Goal: Task Accomplishment & Management: Complete application form

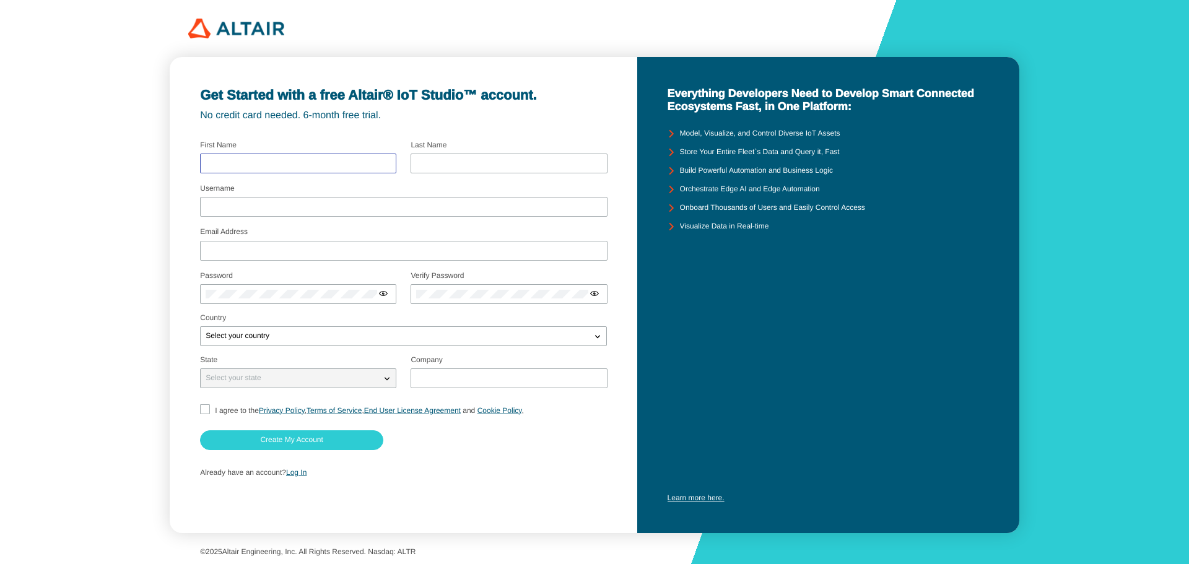
click at [319, 167] on input "text" at bounding box center [298, 163] width 185 height 9
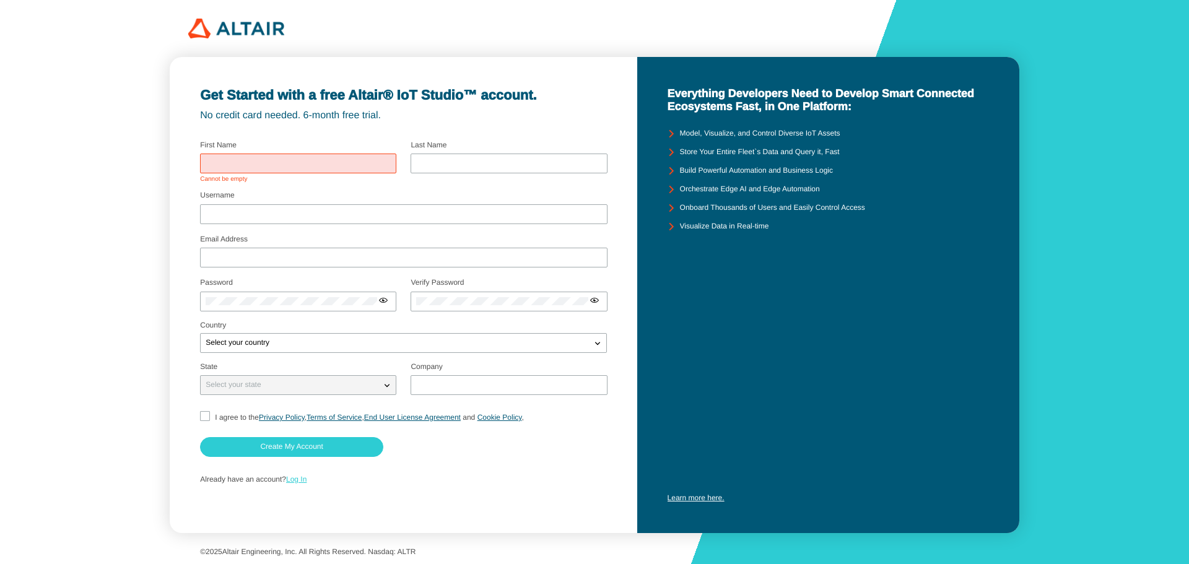
click at [291, 469] on div "Already have an account? Log In" at bounding box center [403, 480] width 406 height 24
click at [300, 479] on link "Log In" at bounding box center [296, 479] width 20 height 9
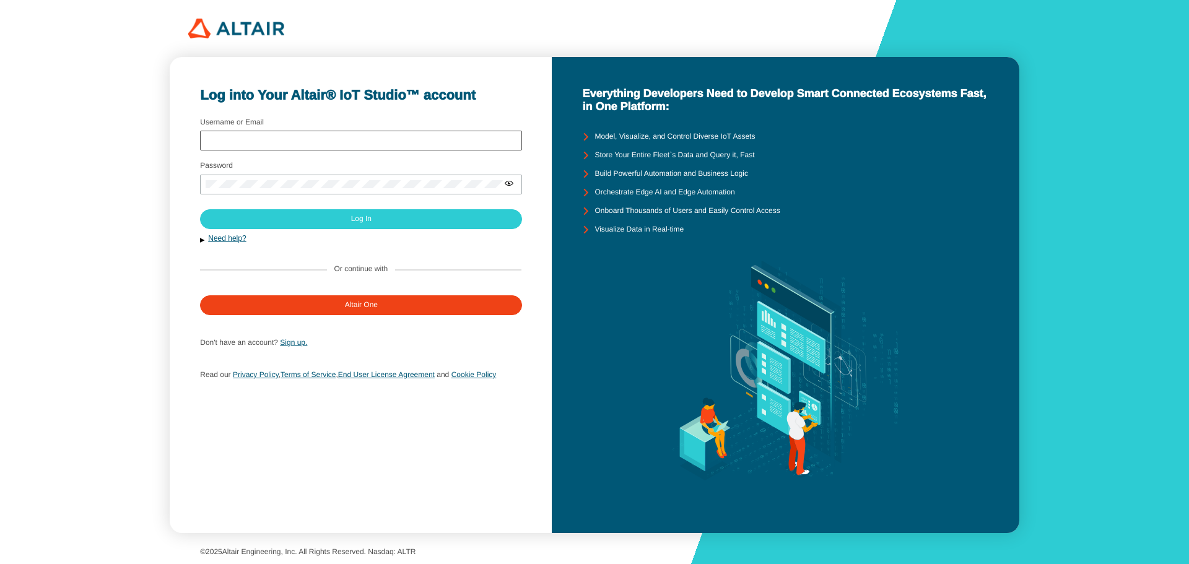
click at [328, 135] on div at bounding box center [361, 141] width 322 height 20
click at [349, 145] on input "Username or Email" at bounding box center [361, 140] width 311 height 9
type input "1121462027@gm.cute.edu.tw"
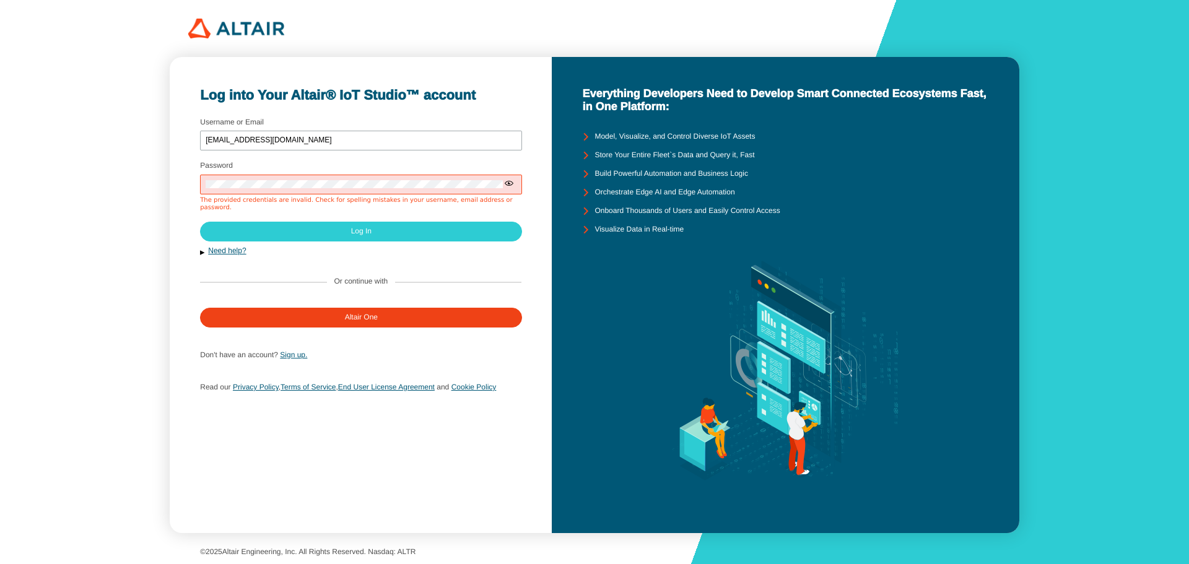
click at [514, 181] on iron-icon at bounding box center [509, 183] width 10 height 10
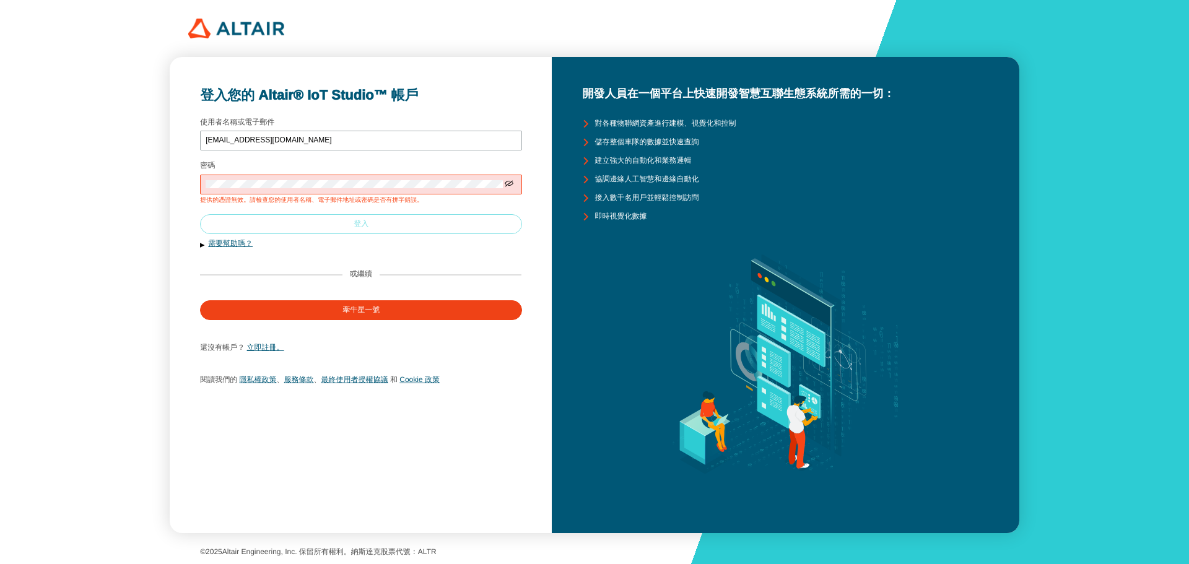
click at [473, 224] on paper-button "登入" at bounding box center [361, 224] width 322 height 20
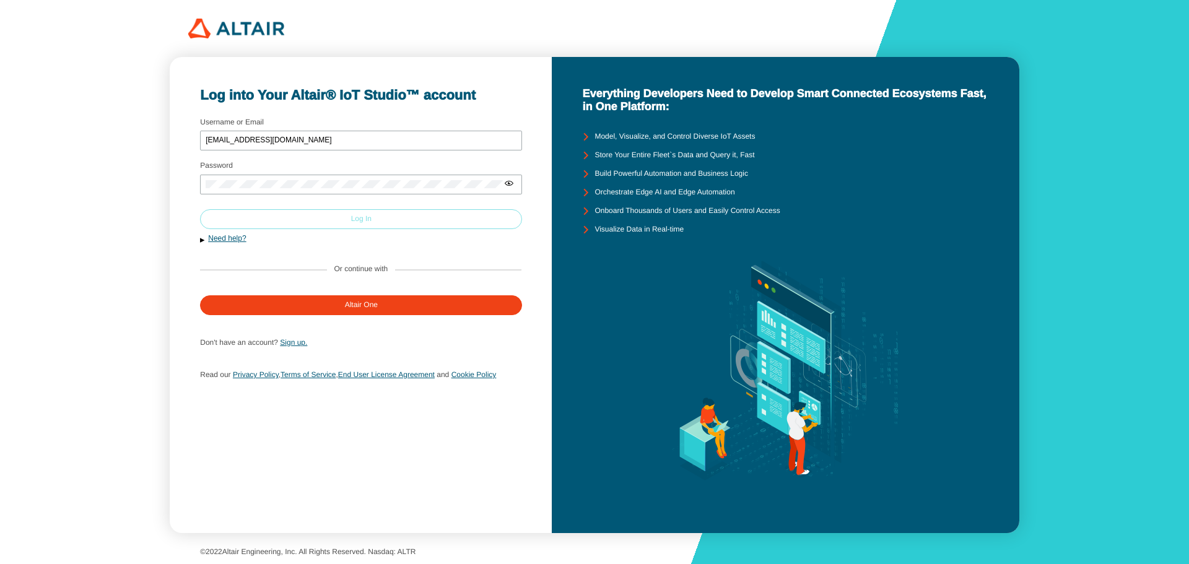
click at [359, 225] on paper-button "Log In" at bounding box center [361, 219] width 322 height 20
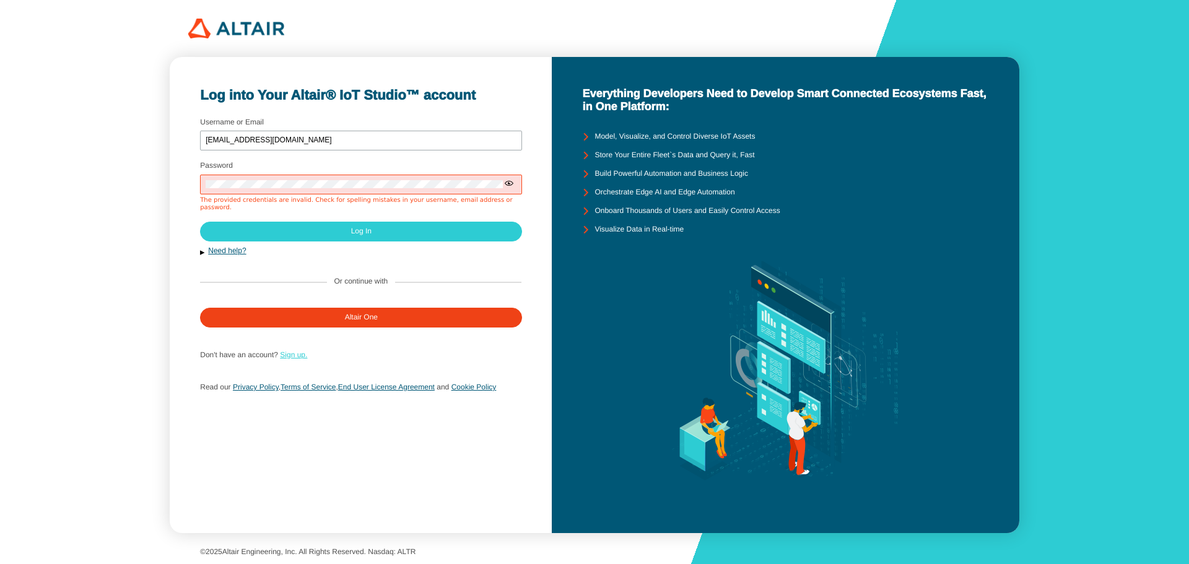
click at [301, 351] on link "Sign up." at bounding box center [293, 355] width 27 height 9
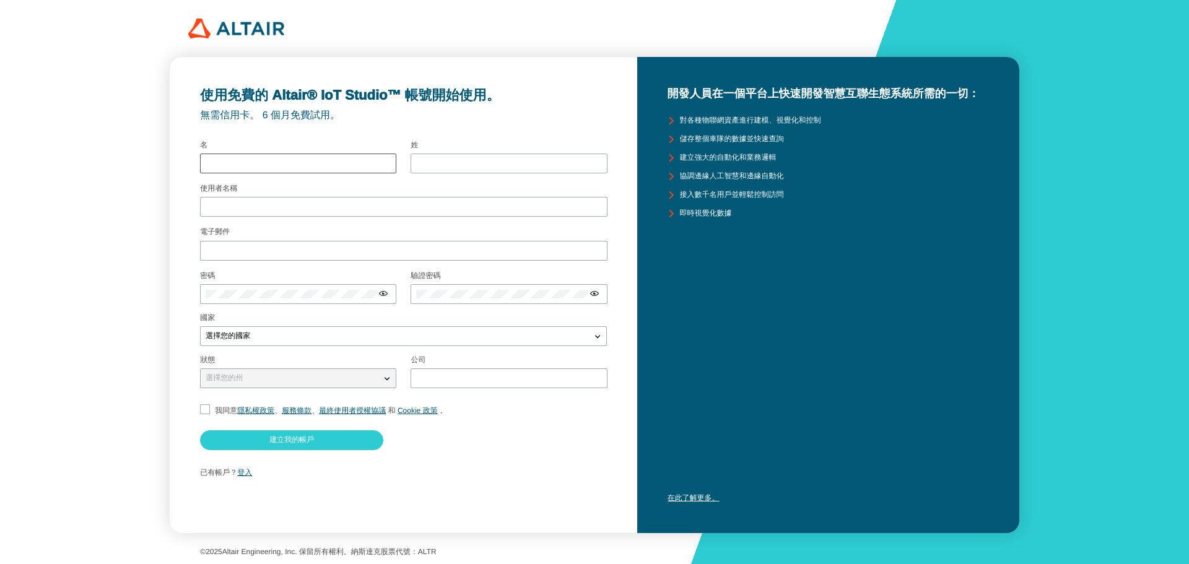
drag, startPoint x: 340, startPoint y: 148, endPoint x: 334, endPoint y: 160, distance: 13.0
click at [336, 160] on div "名" at bounding box center [298, 158] width 196 height 35
click at [334, 160] on input "text" at bounding box center [298, 163] width 185 height 9
type input "ㄍ"
type input "又誠"
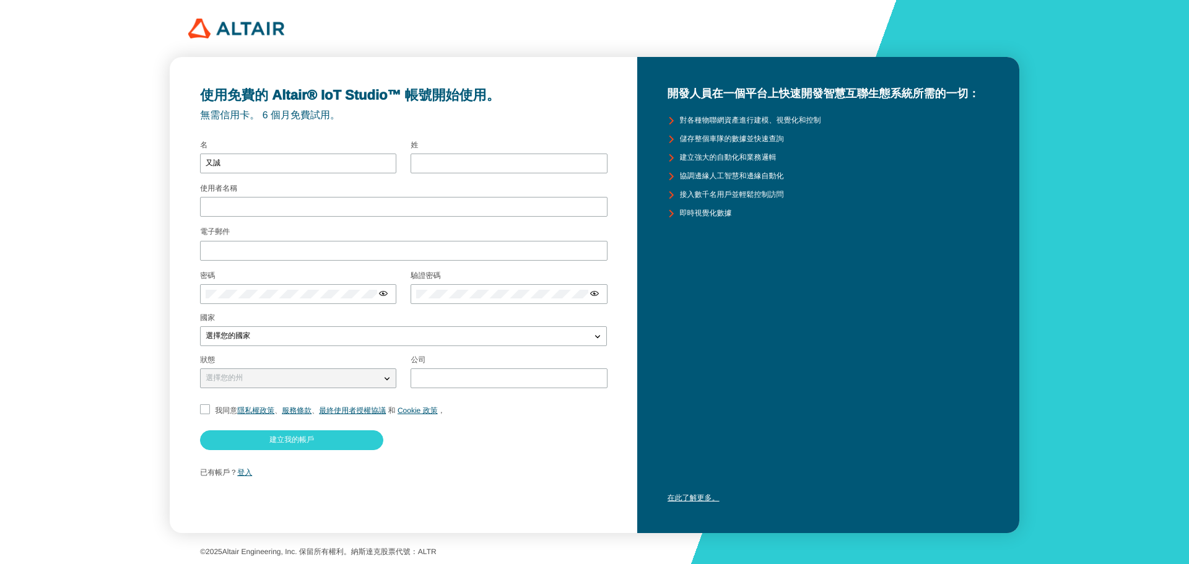
click at [475, 151] on div "姓" at bounding box center [509, 158] width 196 height 35
click at [491, 170] on div at bounding box center [509, 164] width 196 height 20
type input "郭"
click at [458, 204] on input "使用者名稱" at bounding box center [404, 207] width 396 height 9
type input "Jackkuo"
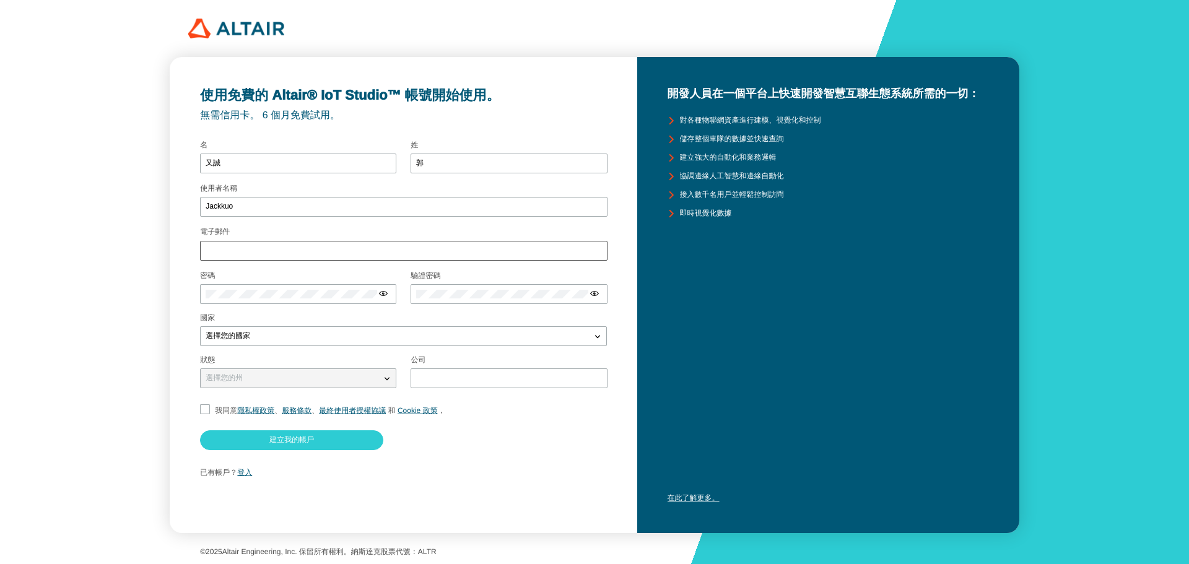
click at [435, 243] on div at bounding box center [403, 251] width 407 height 20
click at [440, 252] on input "電子郵件" at bounding box center [404, 251] width 396 height 9
type input "[EMAIL_ADDRESS][DOMAIN_NAME]"
click at [305, 300] on div at bounding box center [298, 294] width 196 height 20
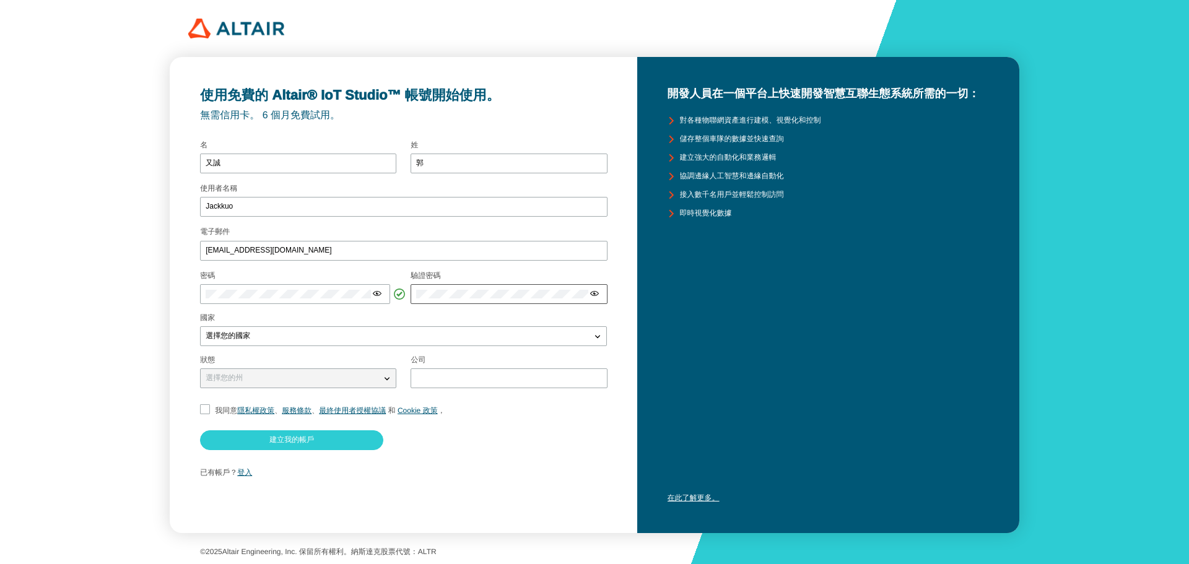
click at [443, 288] on div at bounding box center [509, 294] width 196 height 20
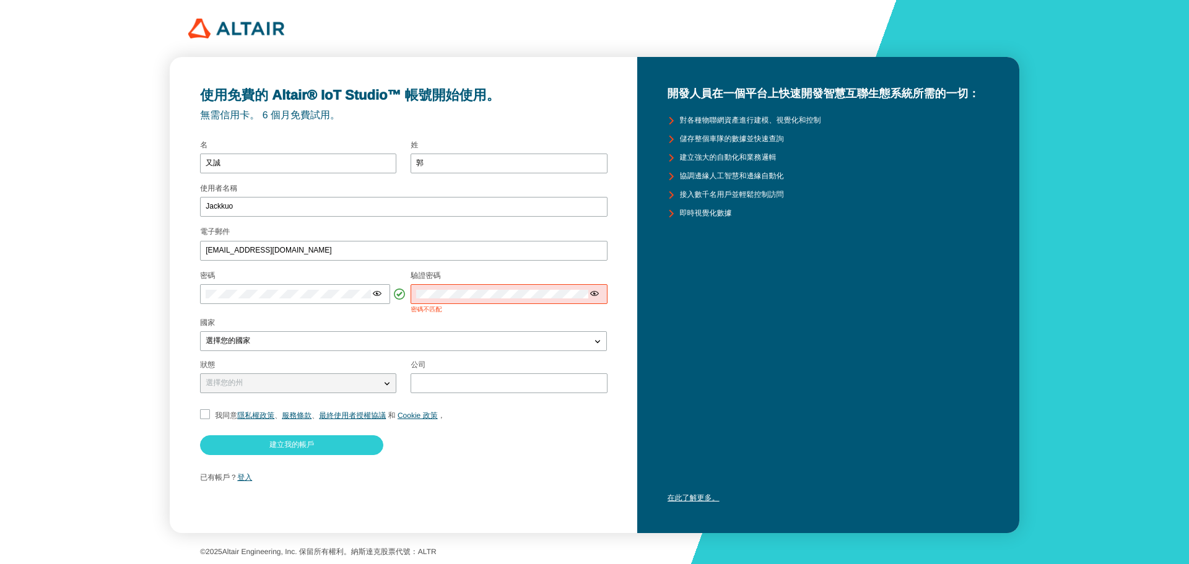
click at [484, 289] on div at bounding box center [509, 294] width 196 height 20
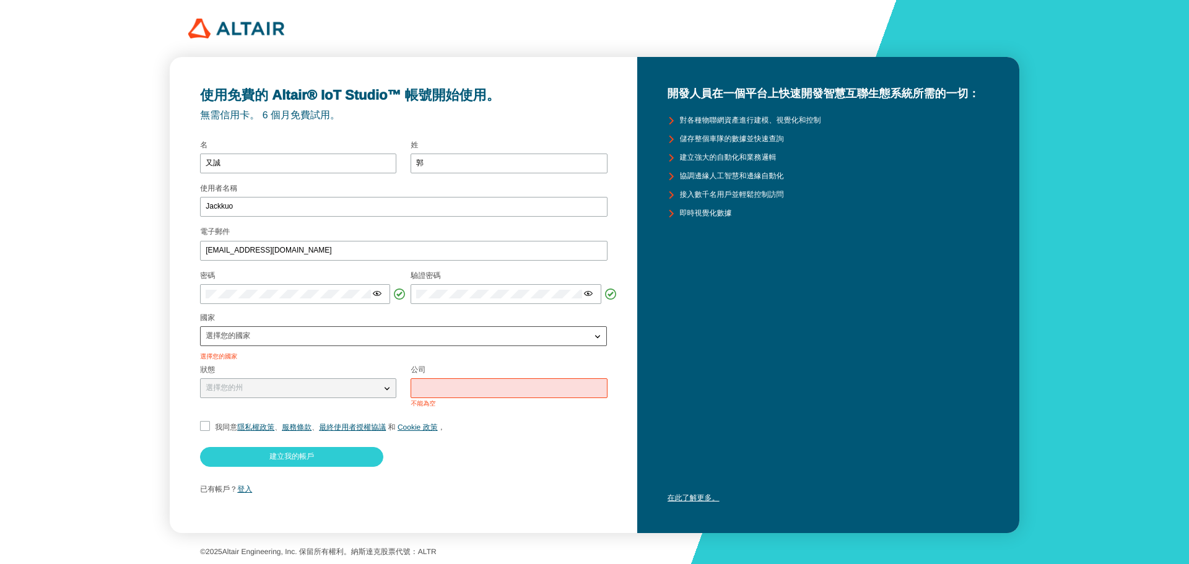
click at [491, 333] on div "選擇您的國家" at bounding box center [396, 336] width 390 height 12
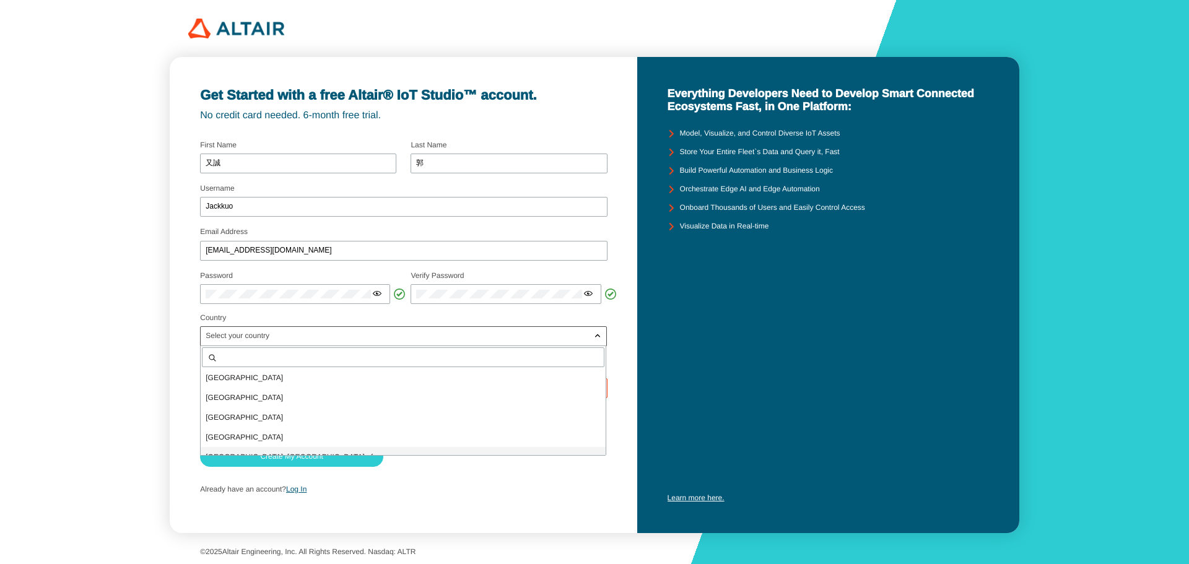
scroll to position [3519, 0]
click at [450, 418] on div "Taiwan" at bounding box center [403, 427] width 405 height 20
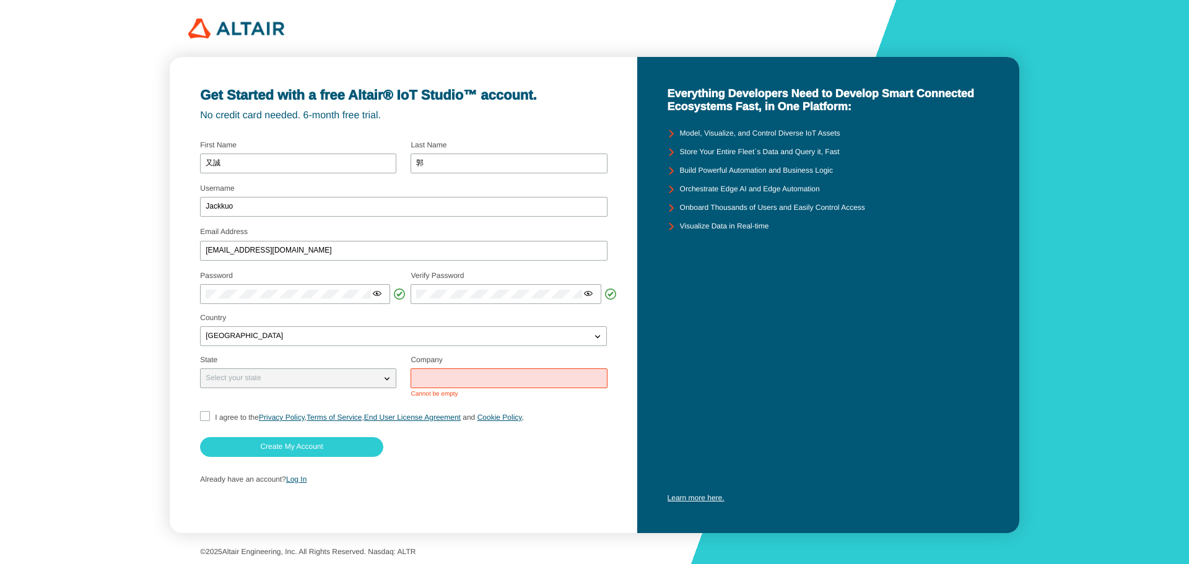
click at [465, 379] on input "text" at bounding box center [508, 378] width 185 height 9
click at [374, 378] on div "Select your state" at bounding box center [291, 378] width 180 height 12
click at [385, 377] on iron-icon at bounding box center [387, 378] width 12 height 12
click at [385, 380] on iron-icon at bounding box center [387, 378] width 12 height 12
click at [358, 386] on div "Select your state" at bounding box center [298, 379] width 196 height 20
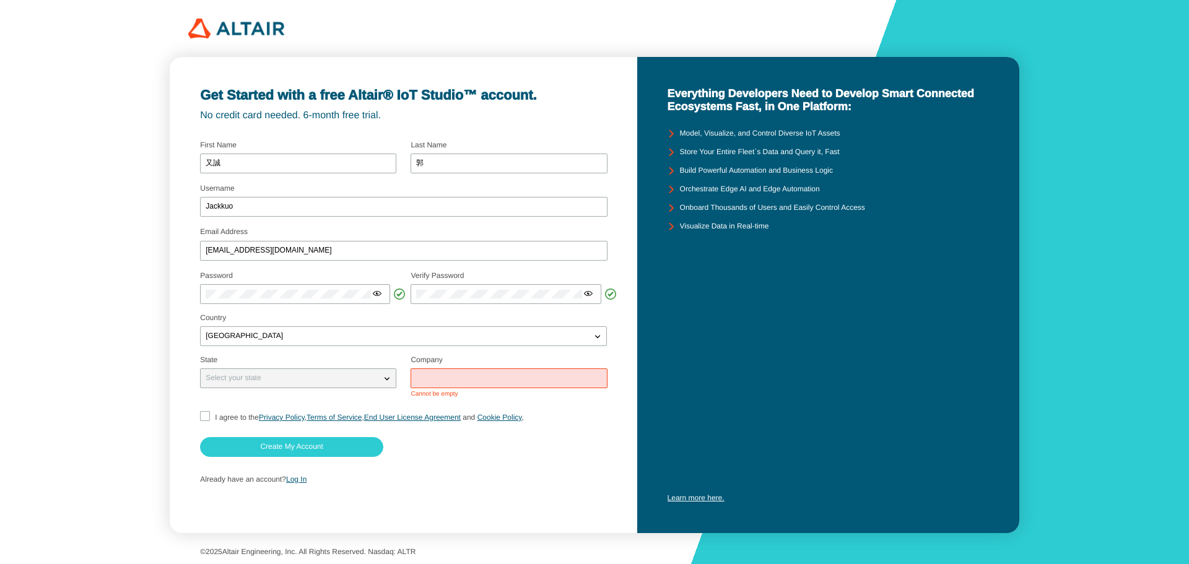
click at [427, 383] on div at bounding box center [509, 379] width 196 height 20
click at [496, 378] on input "text" at bounding box center [508, 378] width 185 height 9
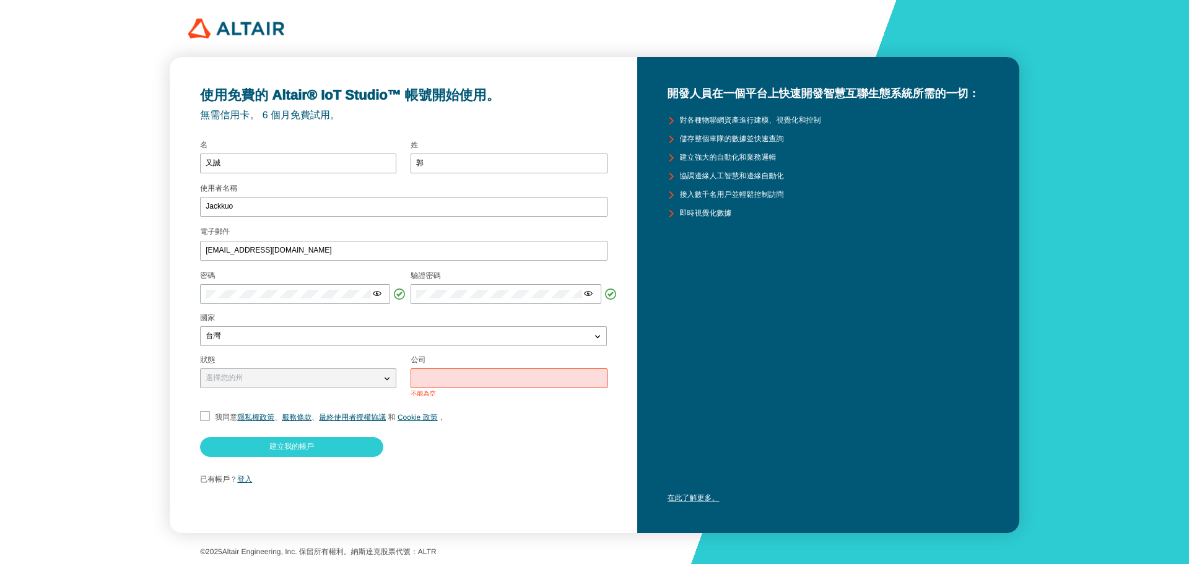
click at [454, 380] on input "text" at bounding box center [508, 378] width 185 height 9
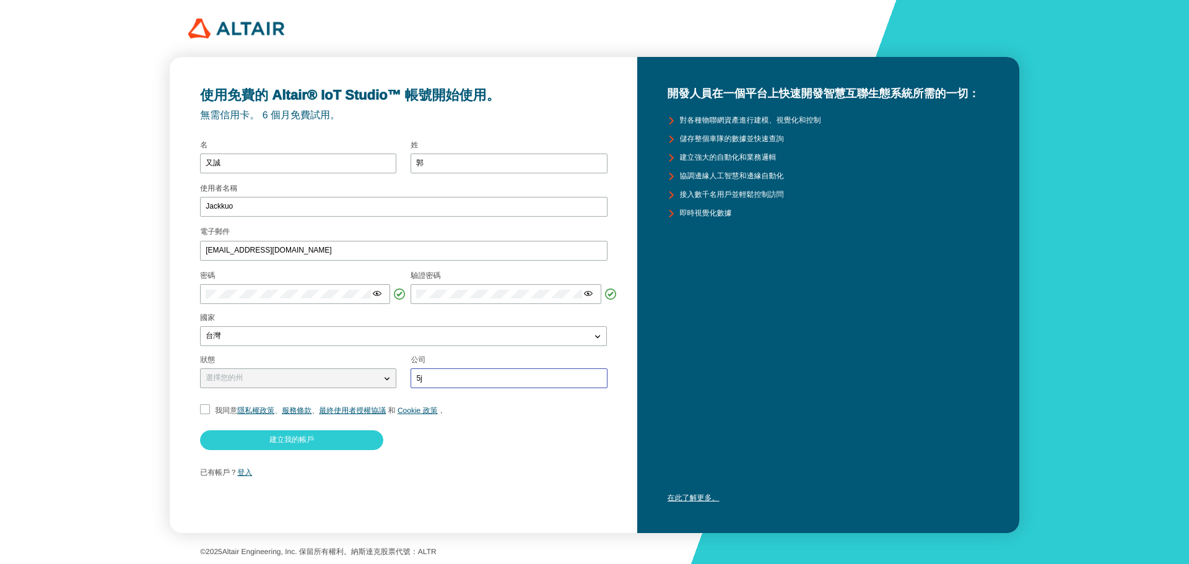
type input "5"
type input "中國科技大學"
click at [194, 403] on div "使用免費的 Altair® IoT Studio™ 帳號開始使用。 無需信用卡。 6 個月免費試用。 使用者名稱 Jackkuo 電子郵件 112146202…" at bounding box center [403, 295] width 467 height 476
click at [208, 410] on input "我同意 隱私權政策 、 服務條款 、 最終使用者授權協議 和 Cookie 政策 ，" at bounding box center [204, 410] width 8 height 13
checkbox input "true"
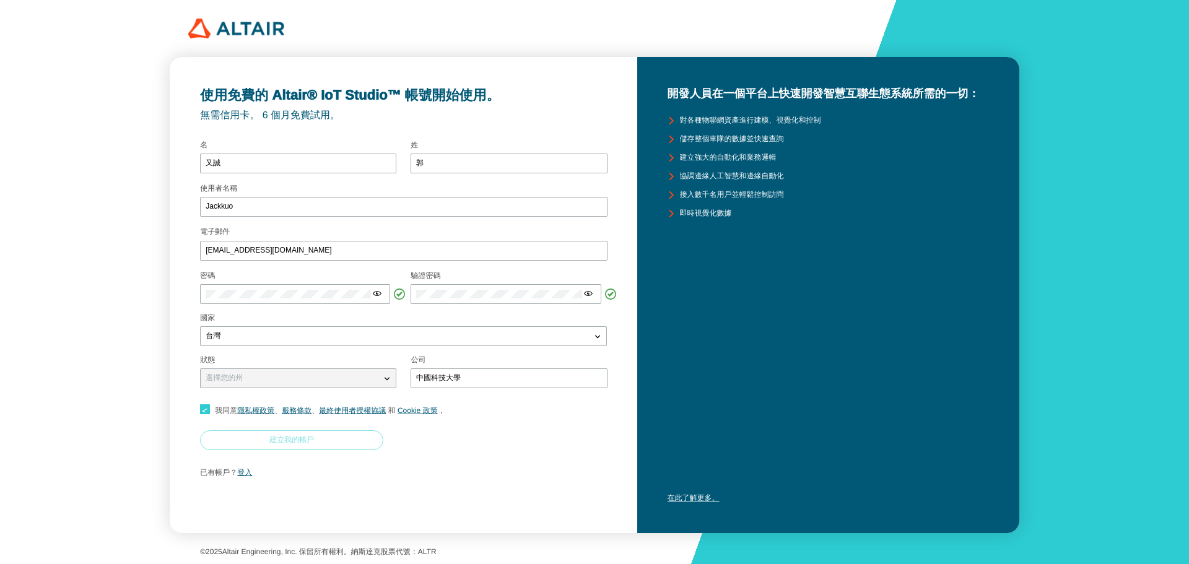
click at [234, 437] on paper-button "建立我的帳戶" at bounding box center [291, 440] width 183 height 20
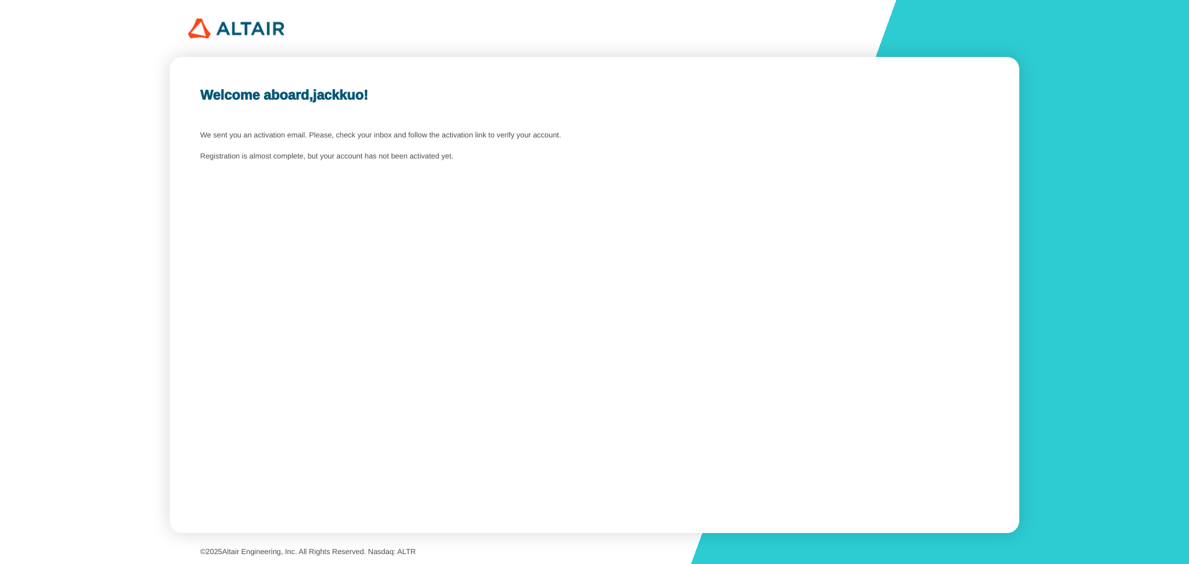
click at [304, 141] on div "Welcome aboard, jackkuo ! We sent you an activation email. Please, check your i…" at bounding box center [594, 295] width 849 height 476
click at [449, 201] on div "Welcome aboard, jackkuo ! We sent you an activation email. Please, check your i…" at bounding box center [594, 295] width 849 height 476
click at [498, 174] on div "Welcome aboard, jackkuo ! We sent you an activation email. Please, check your i…" at bounding box center [594, 295] width 849 height 476
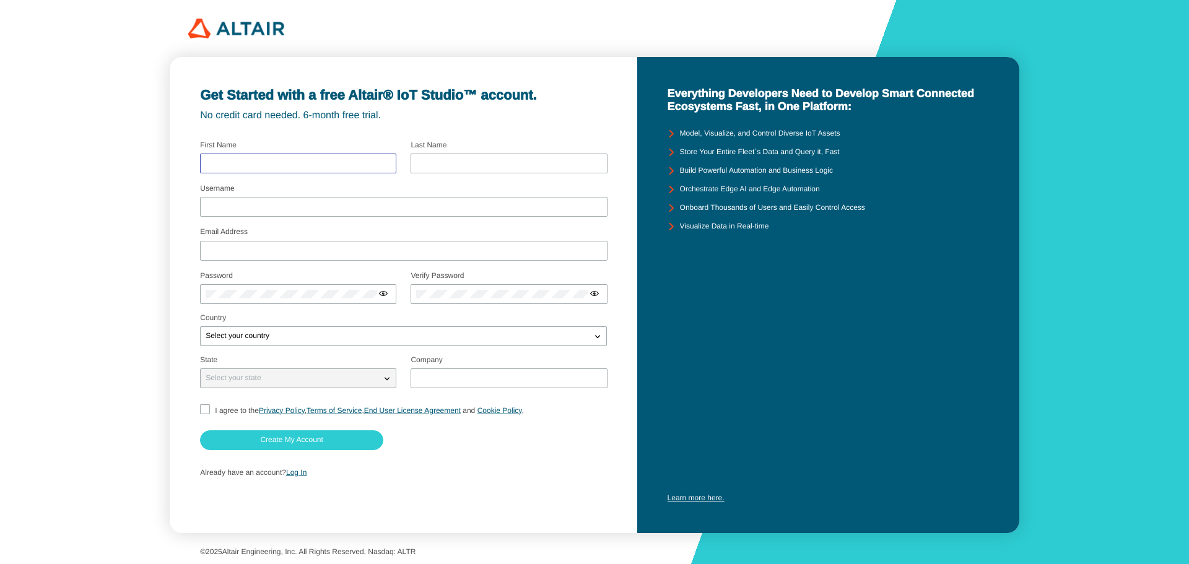
click at [341, 163] on input "text" at bounding box center [298, 163] width 185 height 9
click at [299, 474] on div "Already have an account? Log In" at bounding box center [403, 473] width 406 height 24
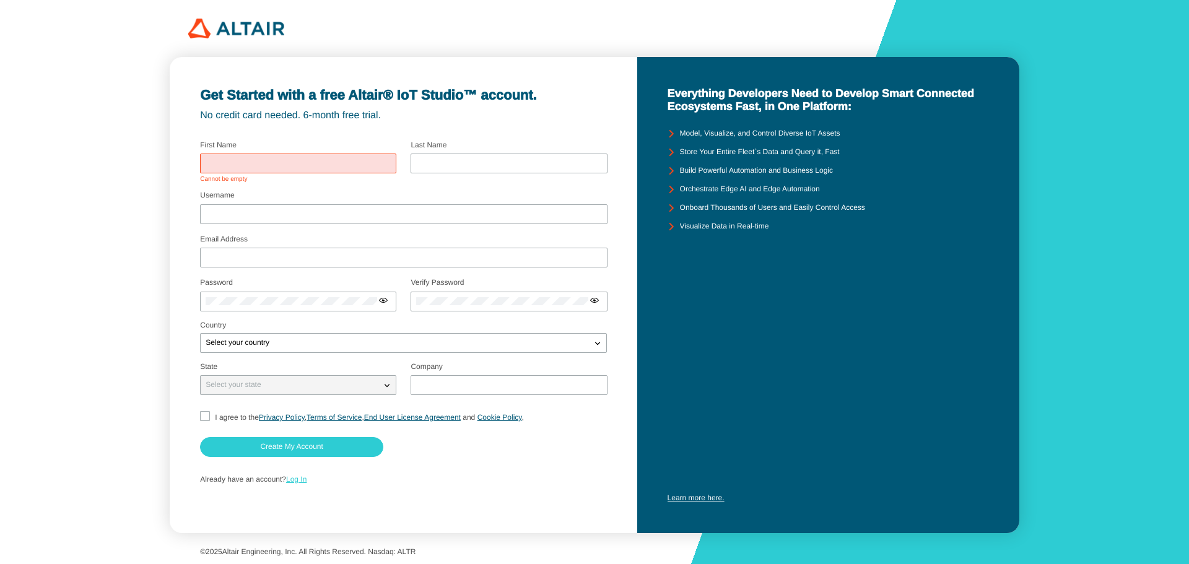
click at [299, 478] on link "Log In" at bounding box center [296, 479] width 20 height 9
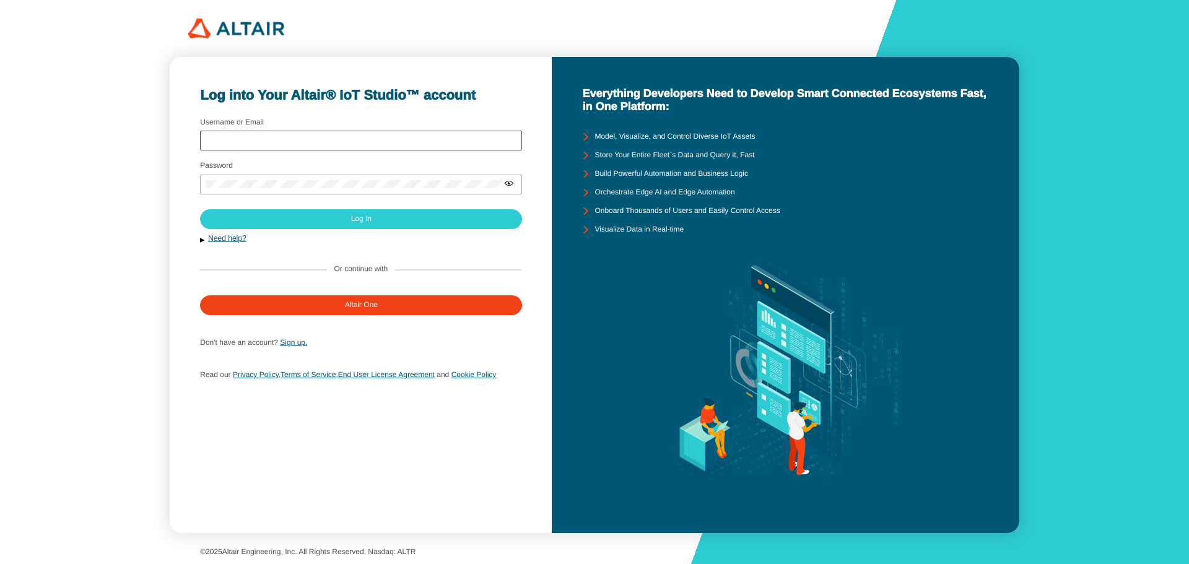
click at [323, 135] on div at bounding box center [361, 141] width 322 height 20
click at [325, 140] on input "Username or Email" at bounding box center [361, 140] width 311 height 9
type input "1121462027@gm.cute.edu.tw"
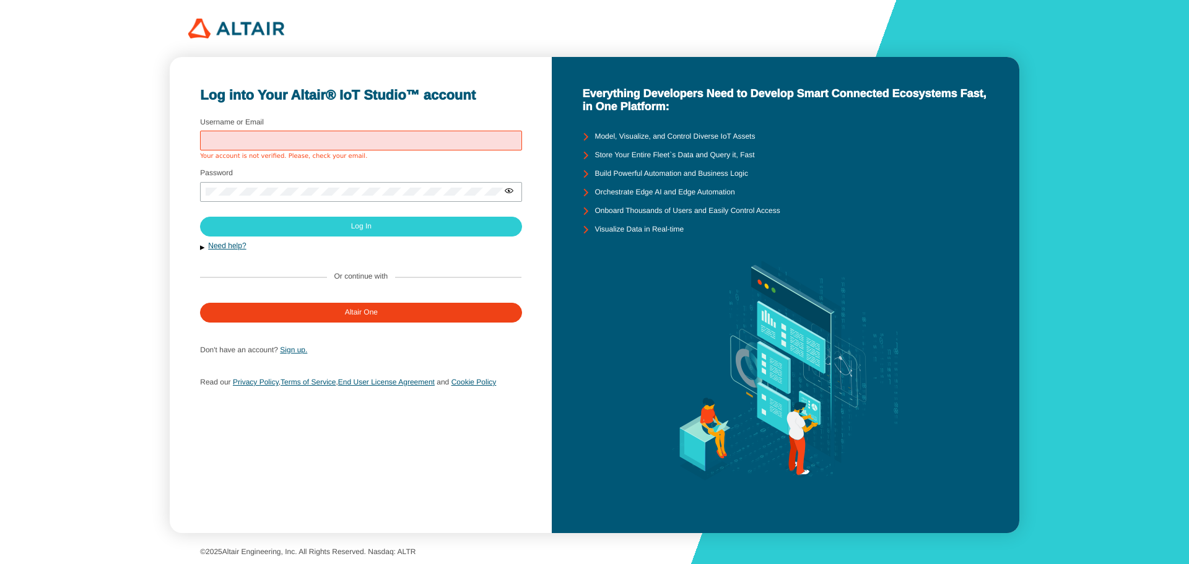
click at [357, 143] on input "Username or Email" at bounding box center [361, 140] width 311 height 9
type input "[EMAIL_ADDRESS][DOMAIN_NAME]"
click at [313, 186] on div at bounding box center [361, 192] width 322 height 20
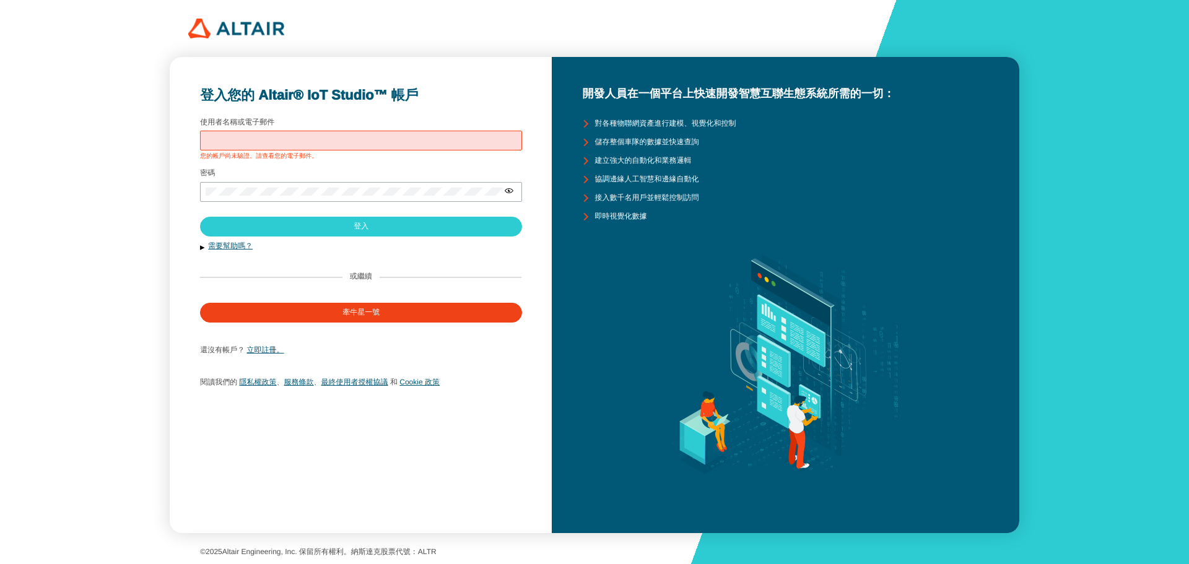
click at [335, 136] on input "使用者名稱或電子郵件" at bounding box center [361, 140] width 311 height 9
click at [268, 350] on font "立即註冊。" at bounding box center [265, 350] width 37 height 9
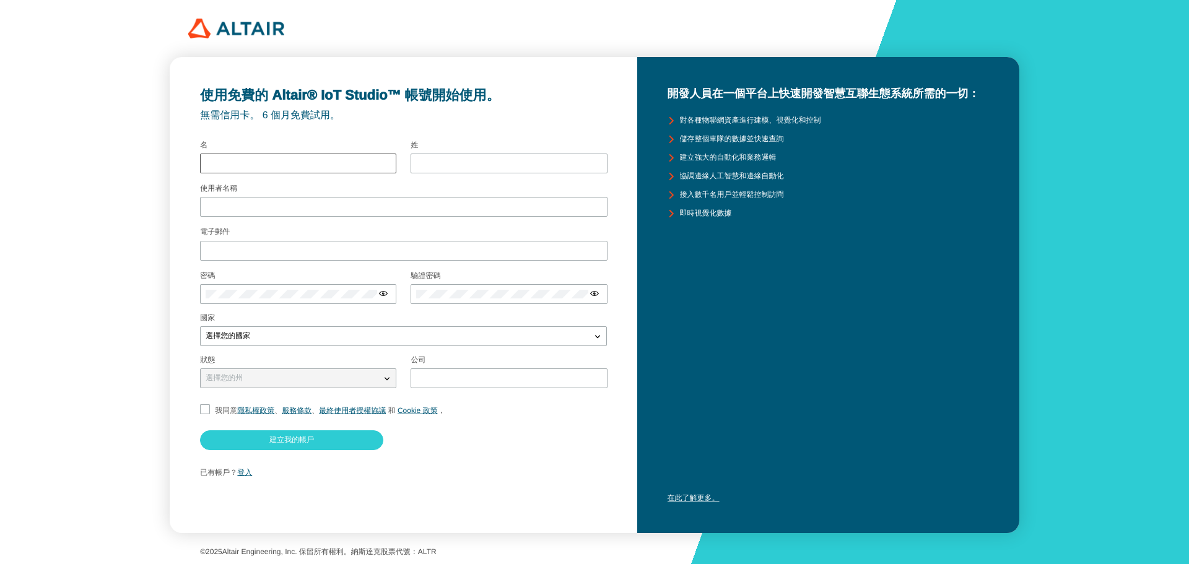
click at [304, 157] on div at bounding box center [298, 164] width 196 height 20
click at [313, 166] on input "text" at bounding box center [298, 163] width 185 height 9
type input "ㄧ"
type input "又誠"
click at [506, 165] on input "text" at bounding box center [508, 163] width 185 height 9
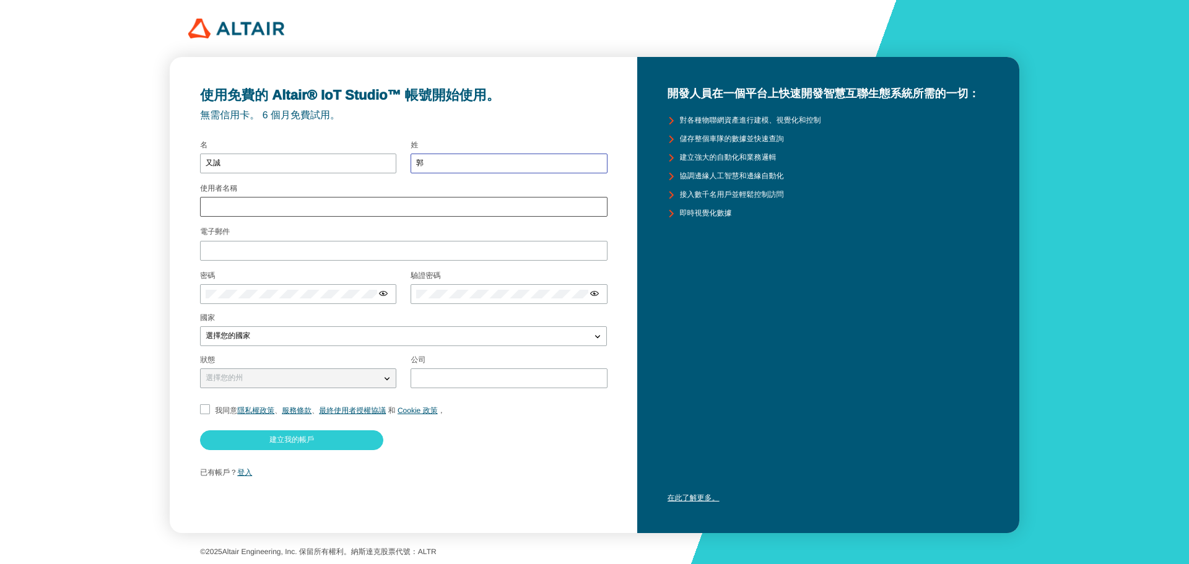
type input "郭"
click at [365, 205] on div at bounding box center [403, 207] width 407 height 20
click at [365, 205] on input "使用者名稱" at bounding box center [404, 207] width 396 height 9
type input "Jackkuo"
click at [300, 247] on input "電子郵件" at bounding box center [404, 251] width 396 height 9
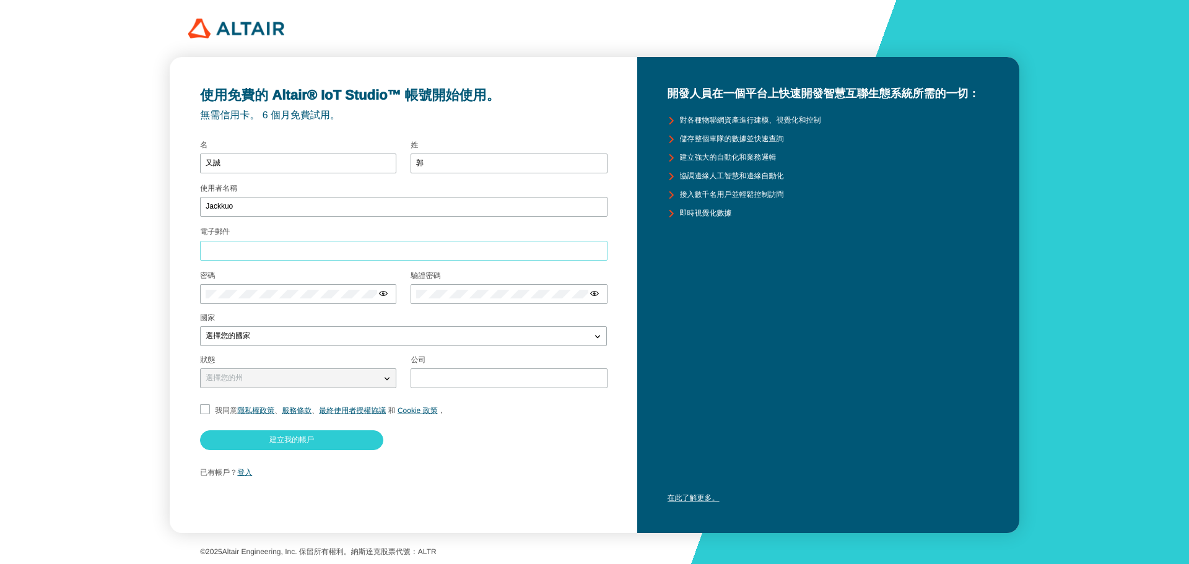
type input "[EMAIL_ADDRESS][DOMAIN_NAME]"
click at [325, 341] on div "選擇您的國家" at bounding box center [396, 336] width 390 height 12
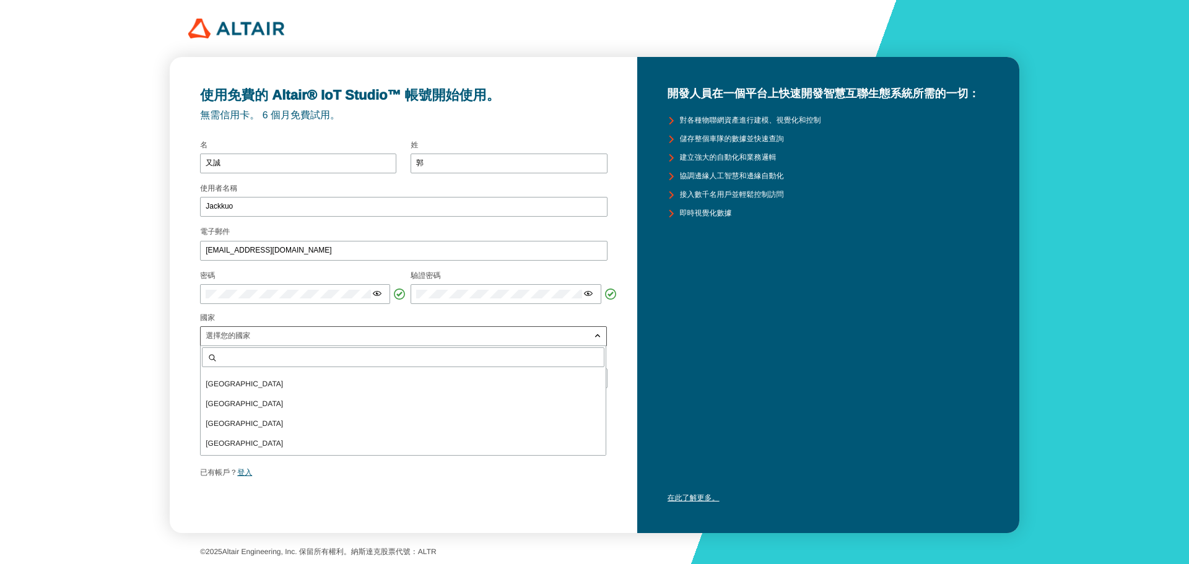
scroll to position [3531, 0]
click at [240, 417] on p "Taiwan" at bounding box center [403, 415] width 405 height 12
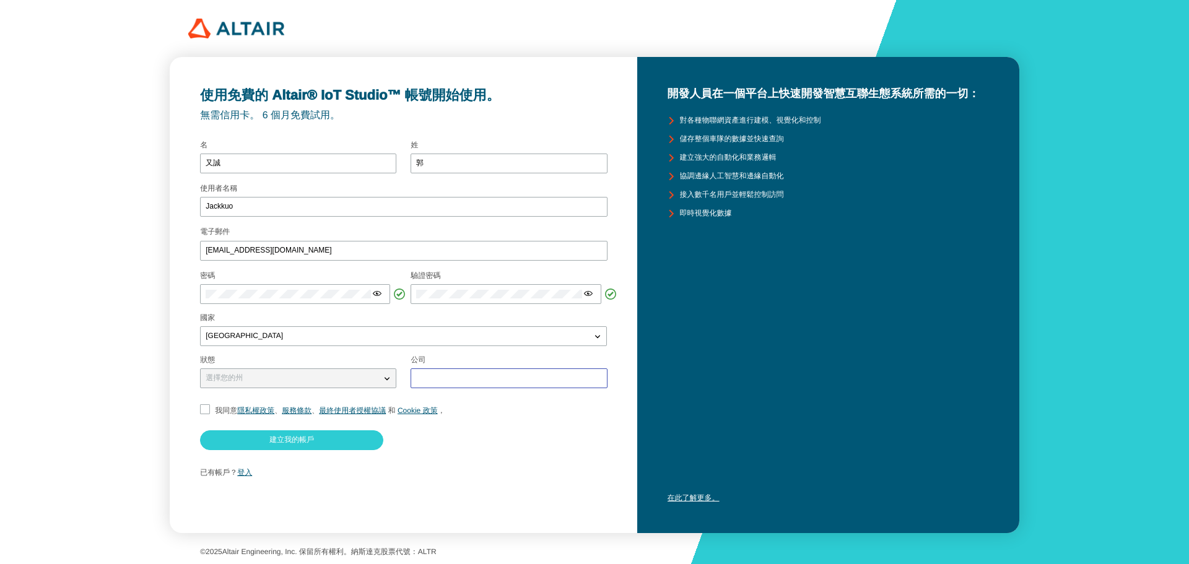
click at [445, 376] on input "text" at bounding box center [508, 378] width 185 height 9
type input "5"
type input "中國科技大學"
click at [205, 411] on input "我同意 隱私權政策 、 服務條款 、 最終使用者授權協議 和 Cookie 政策 ，" at bounding box center [204, 410] width 8 height 13
checkbox input "true"
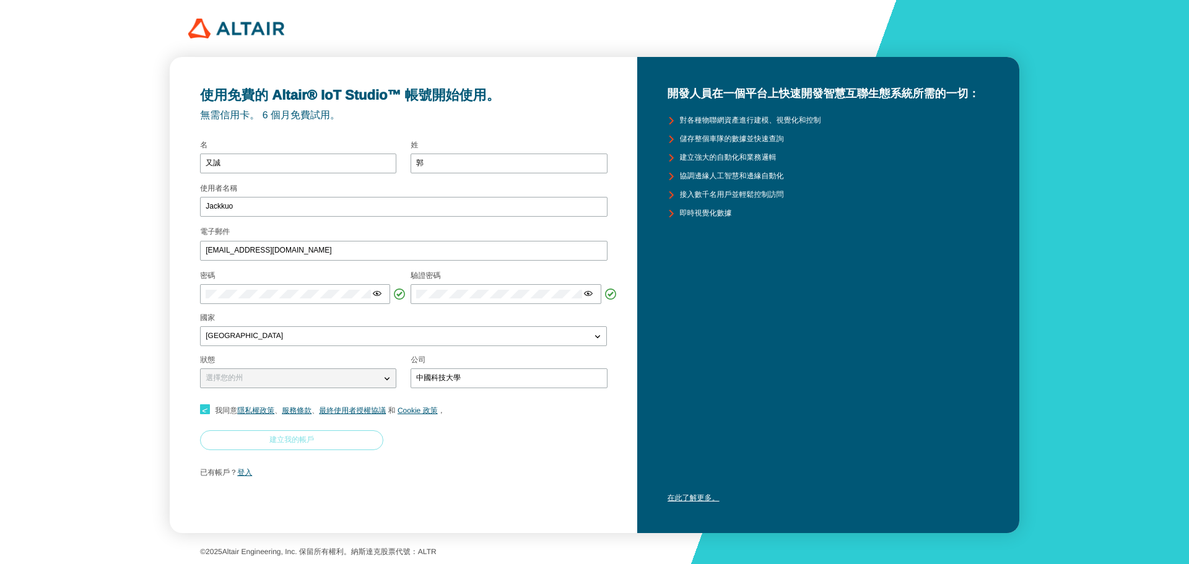
click at [242, 438] on paper-button "建立我的帳戶" at bounding box center [291, 440] width 183 height 20
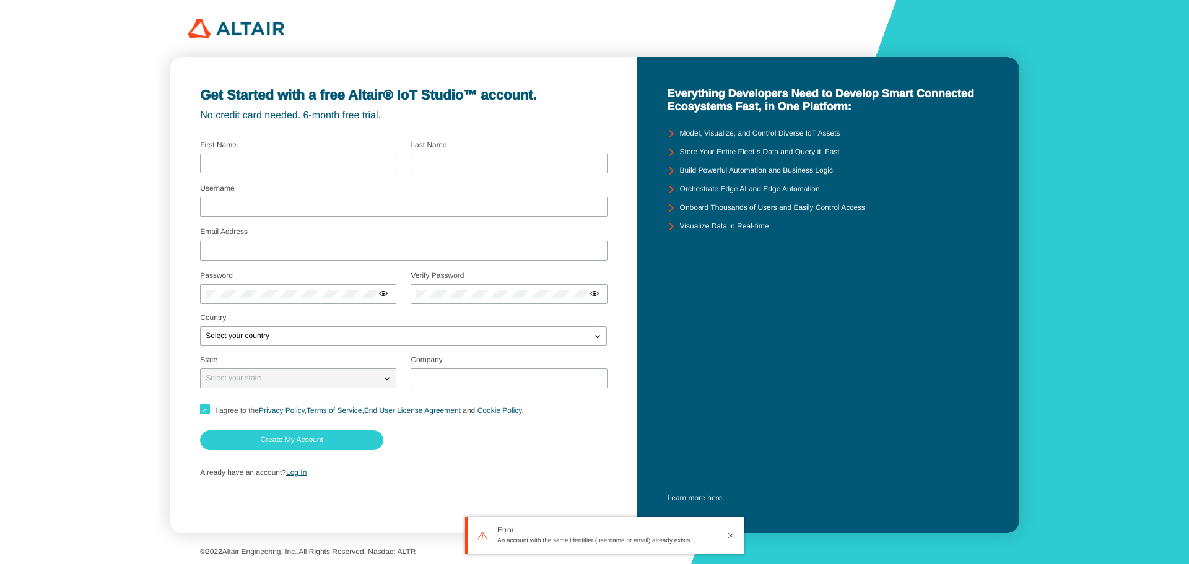
type input "又誠"
type input "郭"
type input "Jackkuo"
type input "[EMAIL_ADDRESS][DOMAIN_NAME]"
type input "中國科技大學"
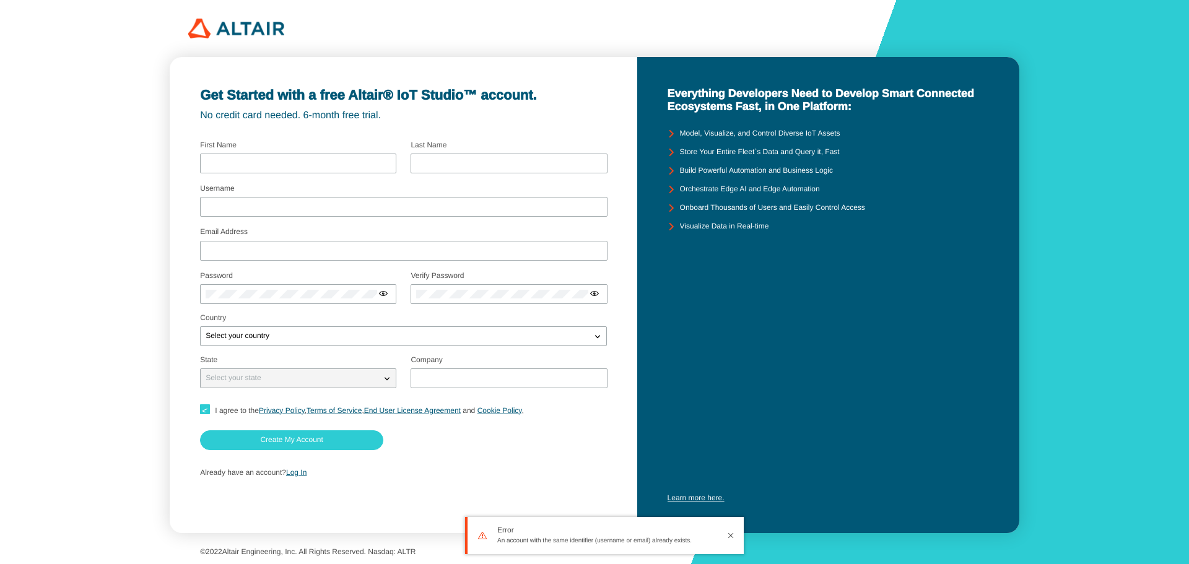
checkbox input "true"
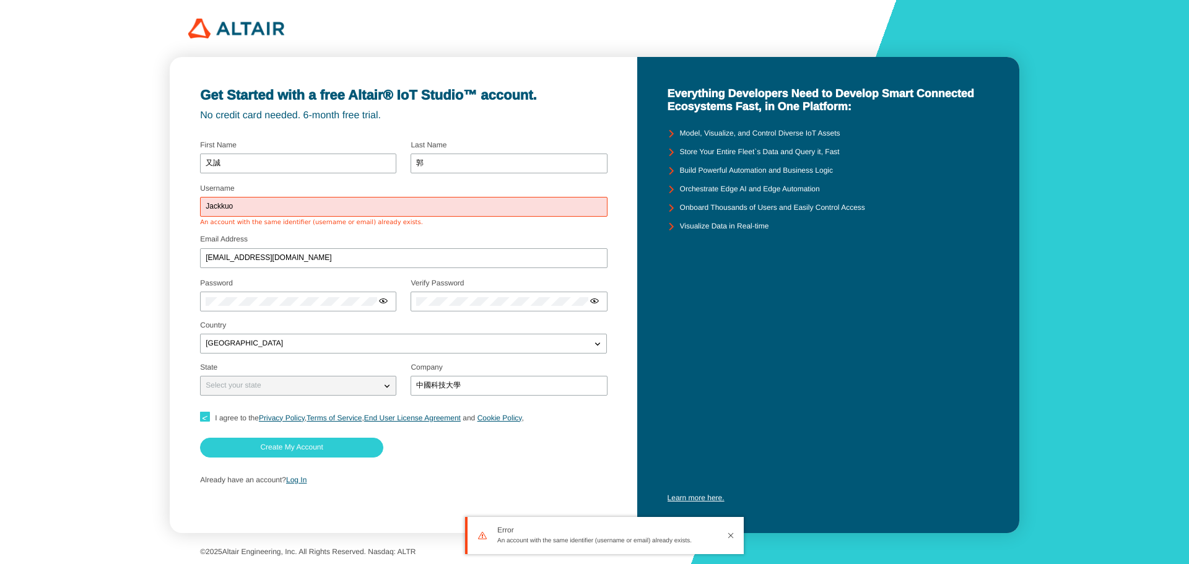
drag, startPoint x: 496, startPoint y: 543, endPoint x: 706, endPoint y: 545, distance: 210.6
click at [706, 545] on div "Error An account with the same identifier (username or email) already exists." at bounding box center [604, 535] width 279 height 37
click at [297, 483] on link "Log In" at bounding box center [296, 480] width 20 height 9
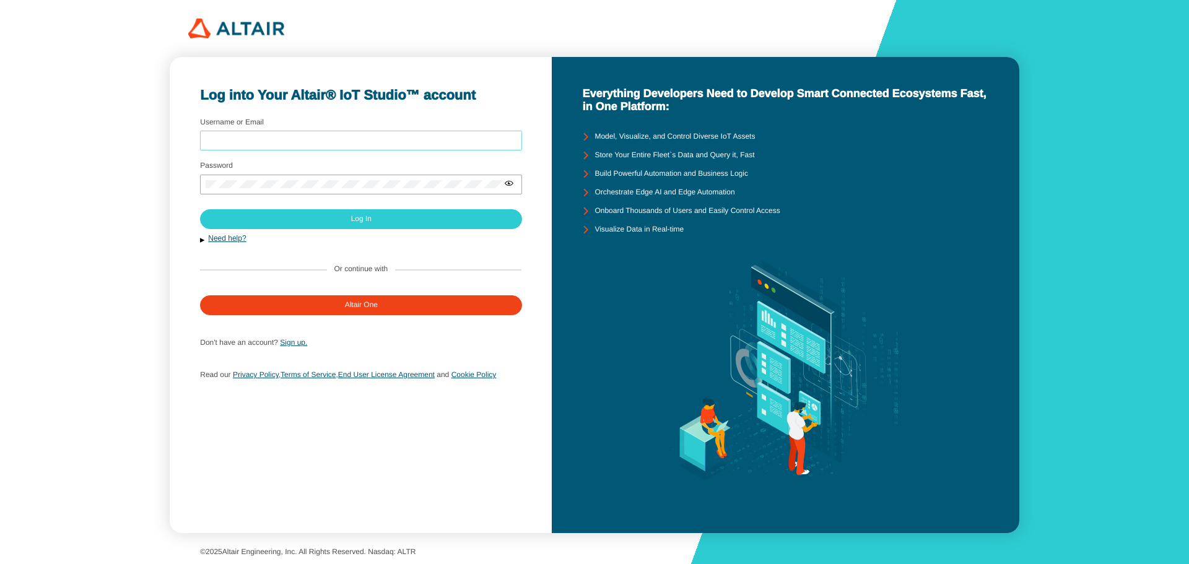
click at [297, 144] on input "Username or Email" at bounding box center [361, 140] width 311 height 9
type input "Jackkuo"
click at [317, 171] on div "Password" at bounding box center [361, 181] width 322 height 36
click at [321, 178] on div at bounding box center [361, 185] width 322 height 20
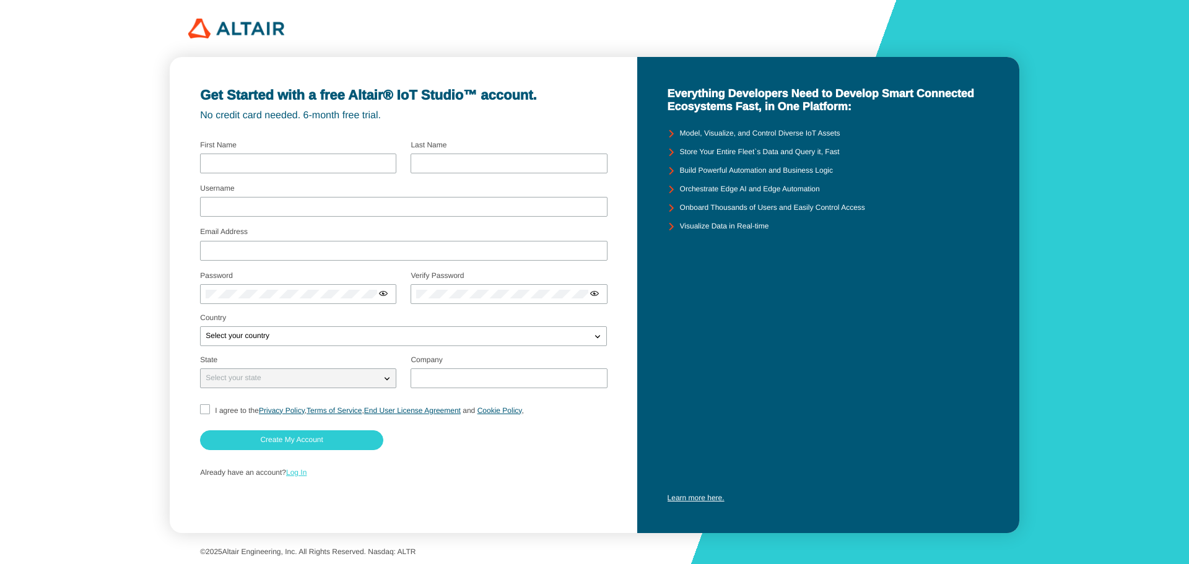
click at [300, 473] on link "Log In" at bounding box center [296, 472] width 20 height 9
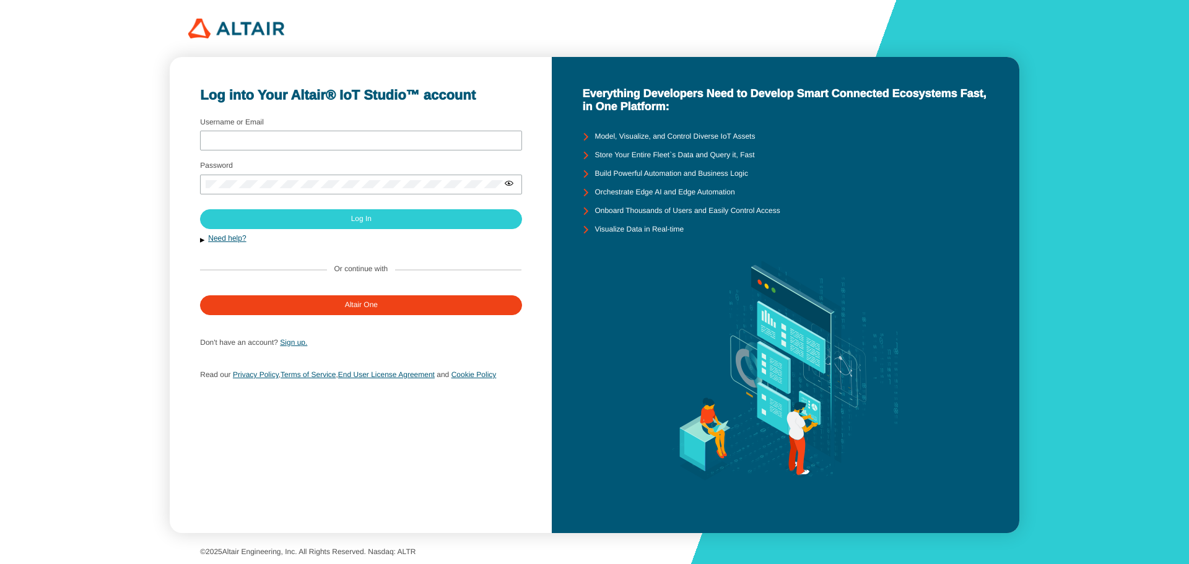
click at [346, 126] on div "Username or Email" at bounding box center [361, 136] width 322 height 33
click at [346, 141] on input "Username or Email" at bounding box center [361, 140] width 311 height 9
type input "1121462027@gm.cute.edu.tw"
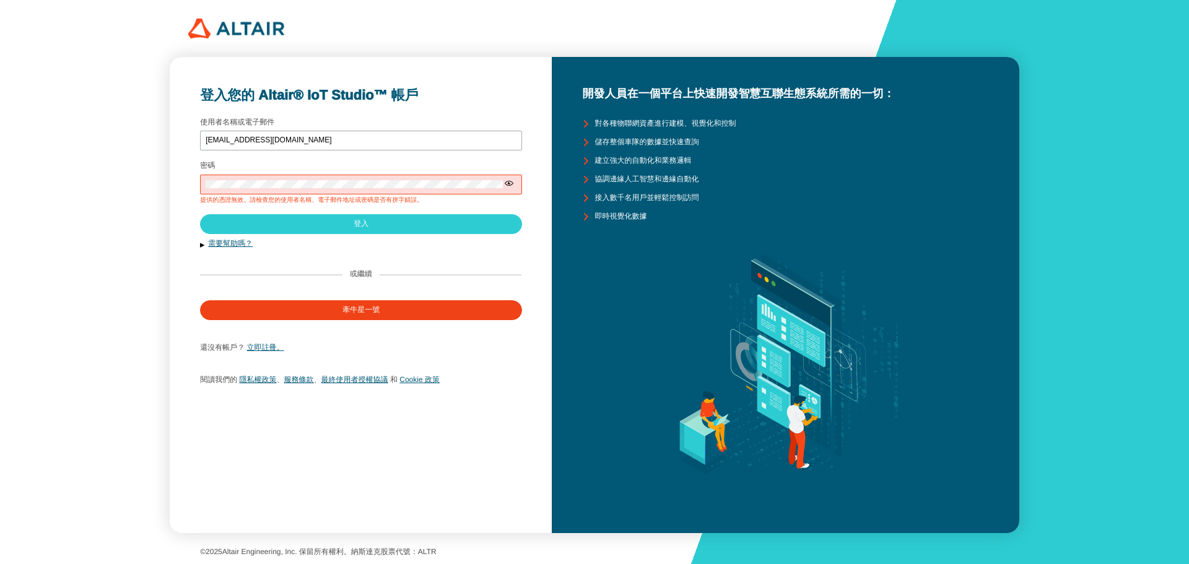
click at [1122, 172] on div "登入您的 Altair® IoT Studio™ 帳戶 使用者名稱或電子郵件 1121462027@gm.cute.edu.tw 密碼 或繼續 和" at bounding box center [594, 282] width 1189 height 564
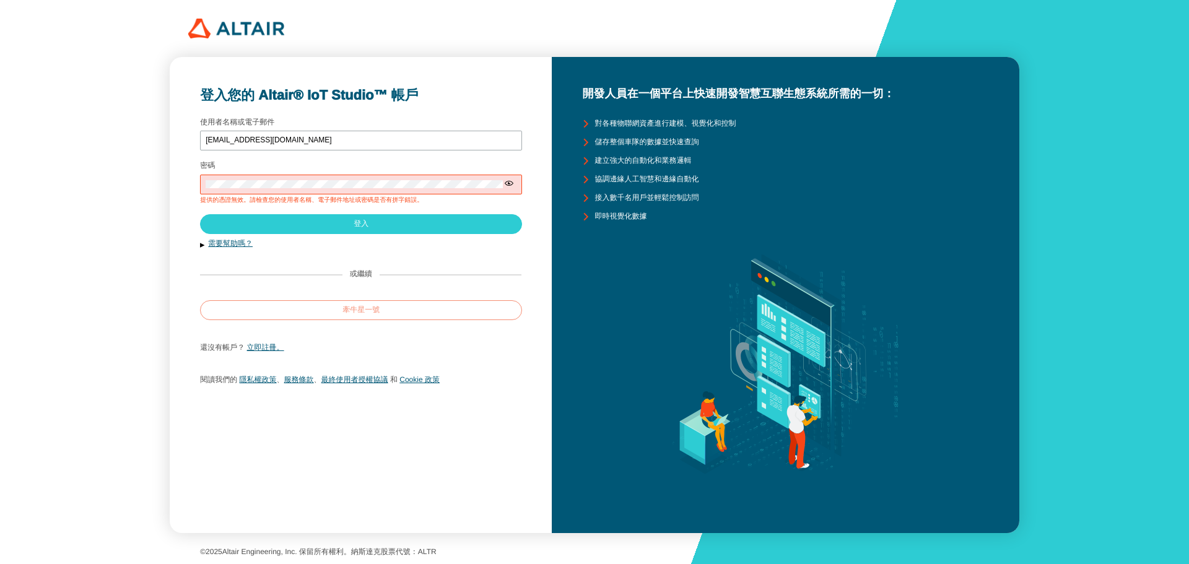
click at [426, 317] on paper-button "牽牛星一號" at bounding box center [361, 310] width 322 height 20
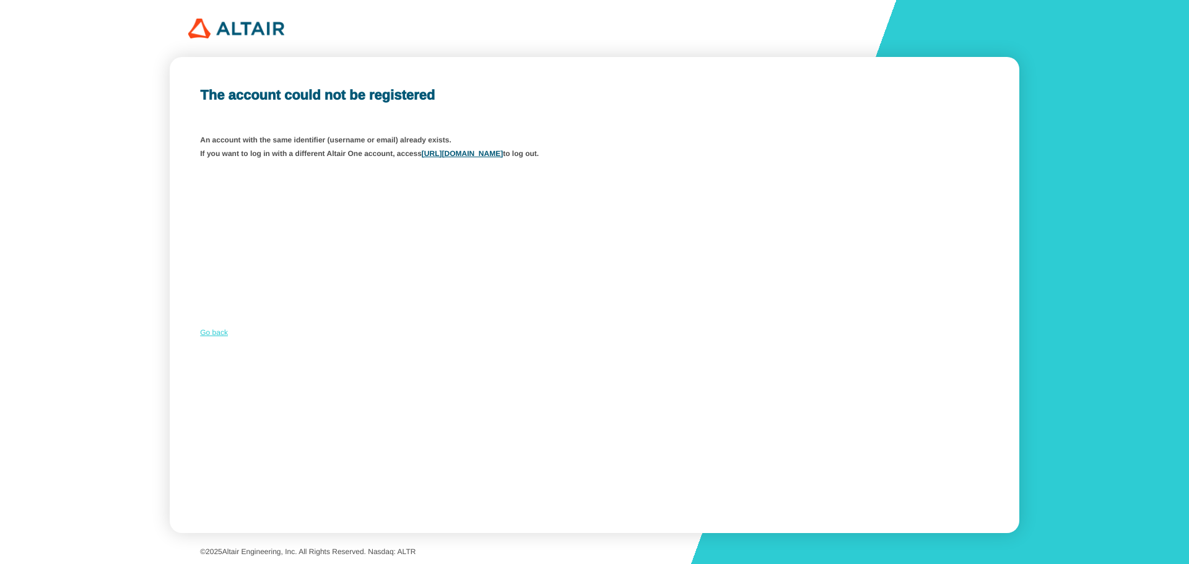
click at [212, 334] on link "Go back" at bounding box center [214, 332] width 28 height 9
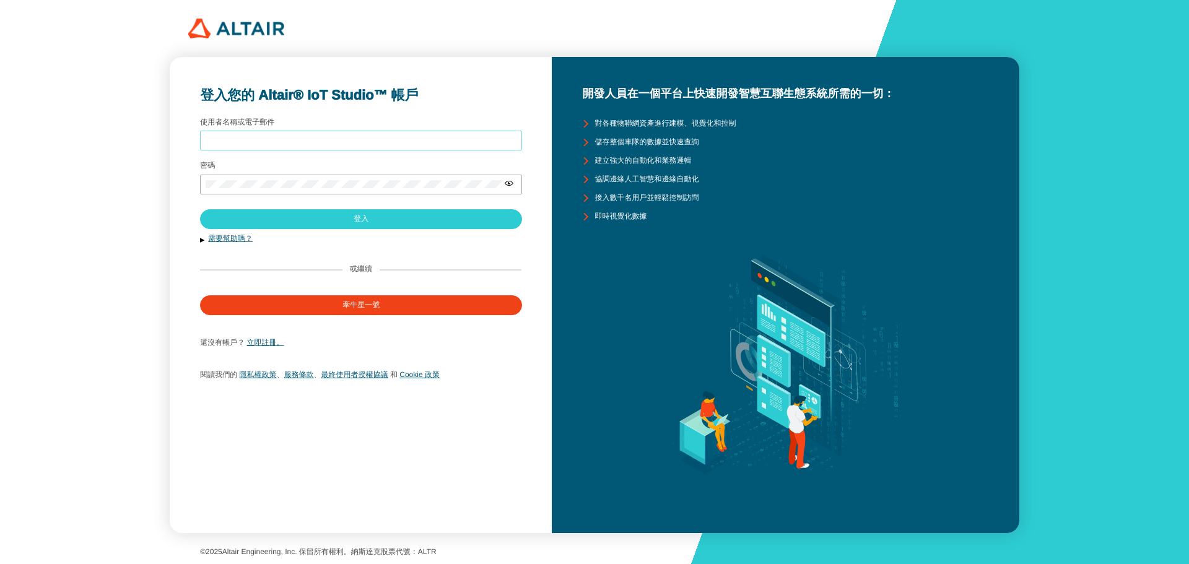
click at [339, 141] on input "使用者名稱或電子郵件" at bounding box center [361, 140] width 311 height 9
type input "[EMAIL_ADDRESS][DOMAIN_NAME]"
click at [331, 191] on div at bounding box center [361, 185] width 322 height 20
